Goal: Transaction & Acquisition: Obtain resource

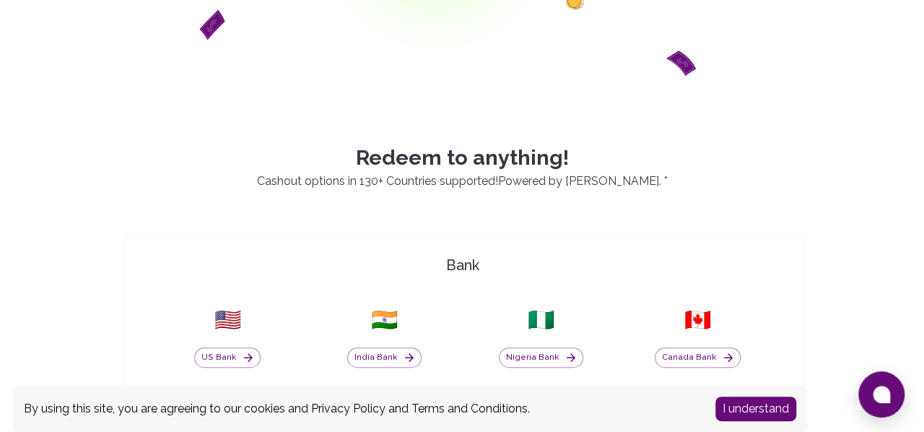
scroll to position [237, 0]
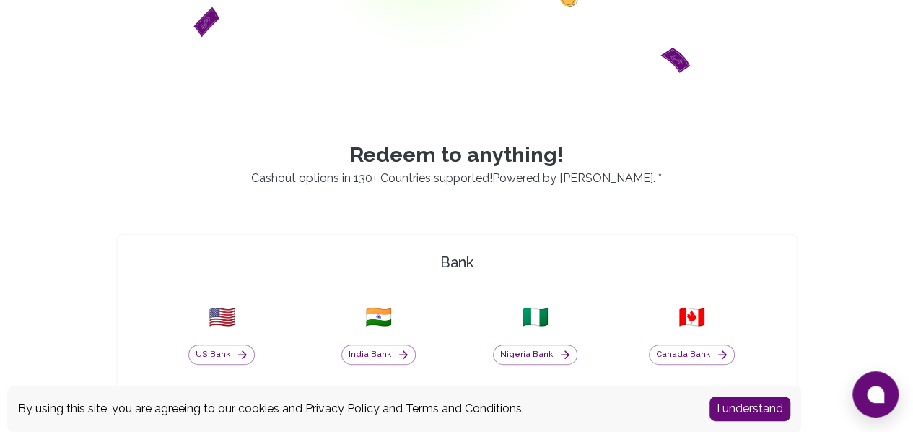
click at [741, 409] on button "I understand" at bounding box center [750, 408] width 81 height 25
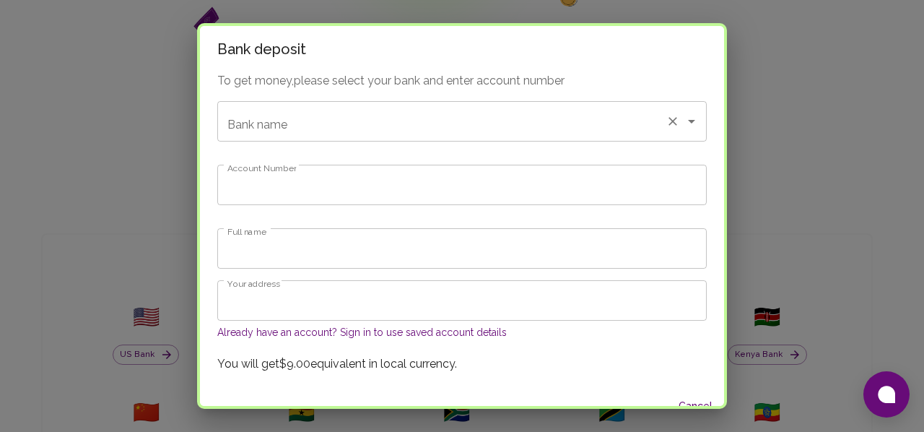
click at [602, 124] on input "Bank name" at bounding box center [442, 121] width 436 height 27
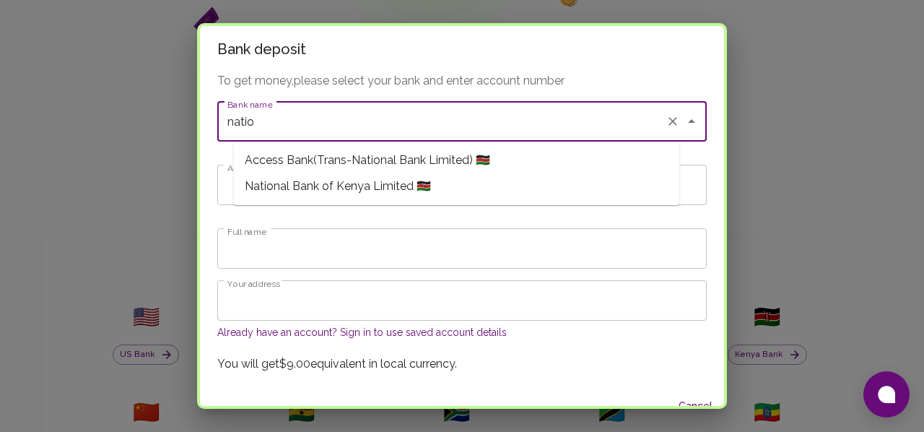
click at [342, 188] on span "National Bank of Kenya Limited 🇰🇪" at bounding box center [338, 186] width 186 height 17
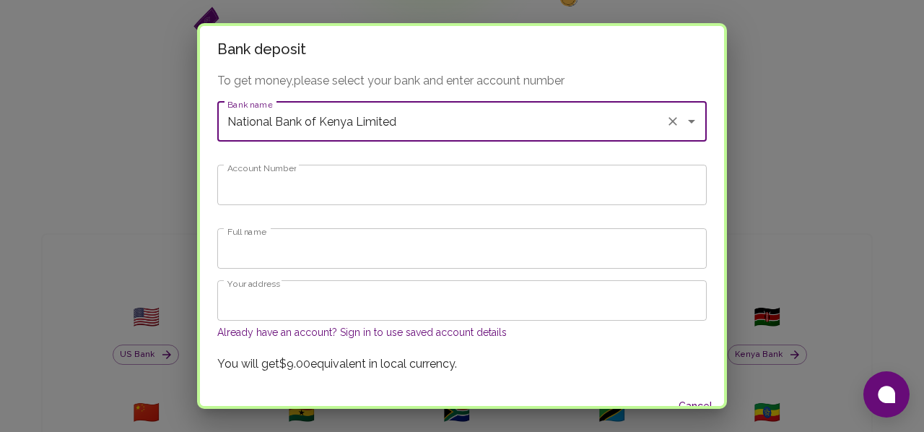
type input "National Bank of Kenya Limited"
click at [422, 191] on input "Account Number" at bounding box center [462, 185] width 490 height 40
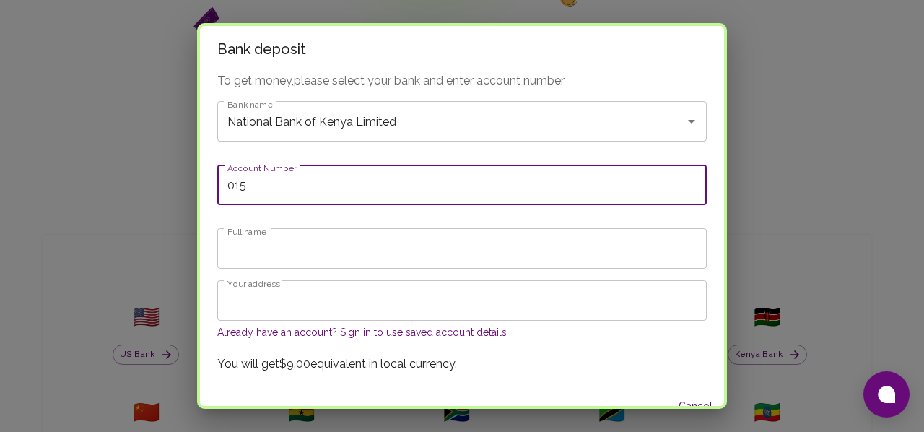
scroll to position [19, 0]
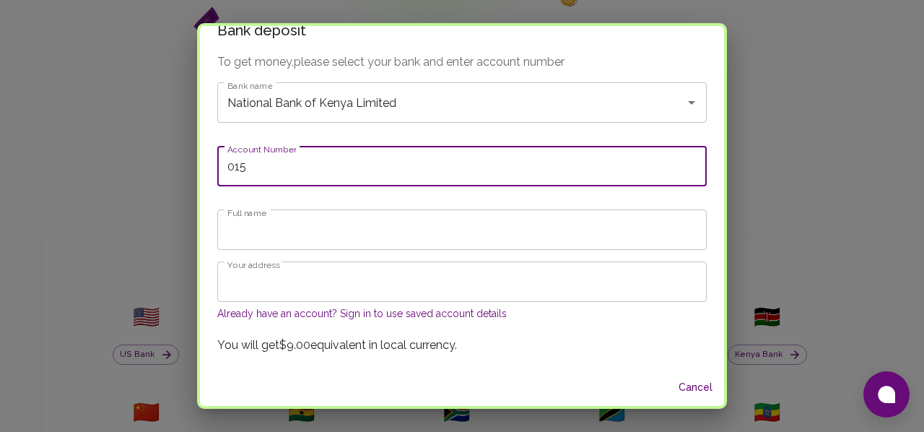
type input "015"
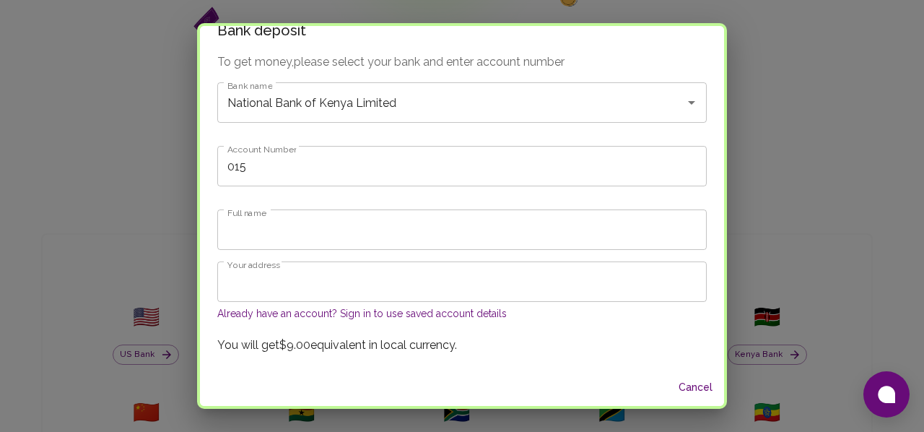
click at [767, 78] on div "Bank deposit To get money, please select your bank and enter account number Ban…" at bounding box center [462, 216] width 924 height 432
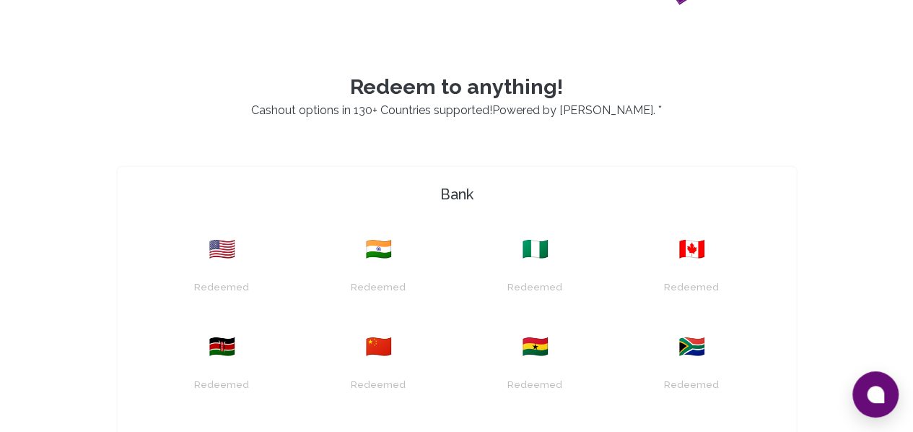
scroll to position [1059, 0]
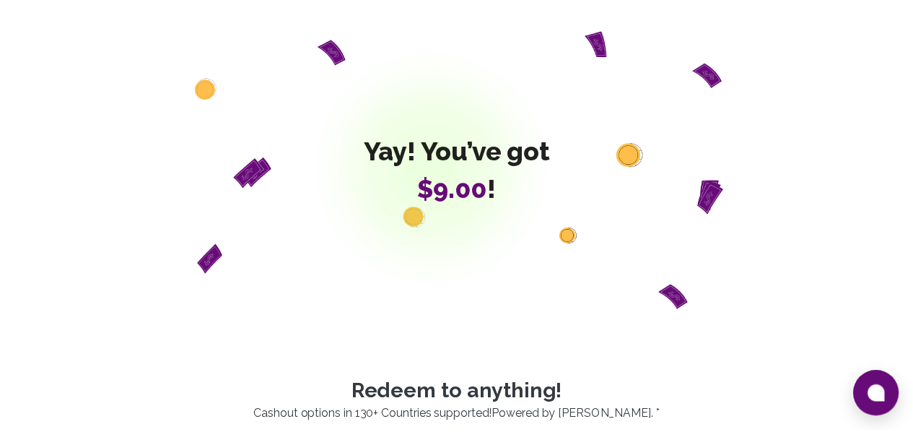
scroll to position [1059, 0]
